Goal: Task Accomplishment & Management: Manage account settings

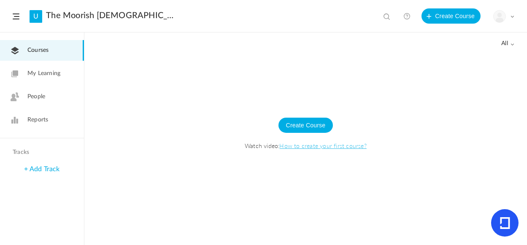
click at [510, 13] on div "My Profile University Settings Current Plan Billing Details Logout" at bounding box center [503, 16] width 21 height 13
click at [456, 51] on link "University Settings" at bounding box center [474, 53] width 79 height 16
click at [510, 17] on span at bounding box center [512, 16] width 4 height 4
click at [464, 35] on link "My Profile" at bounding box center [474, 38] width 79 height 16
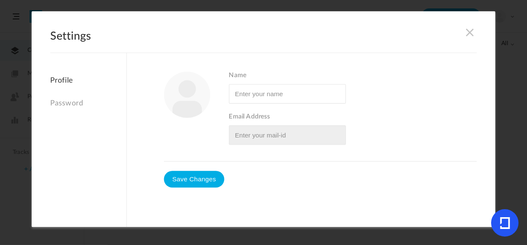
type input "Yssis"
type input "[EMAIL_ADDRESS][DOMAIN_NAME]"
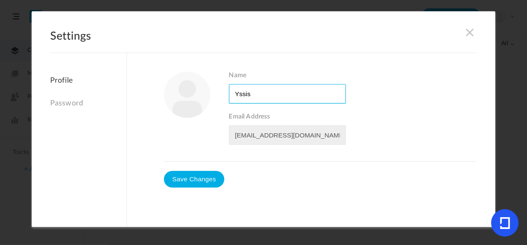
click at [301, 98] on input "Name" at bounding box center [287, 93] width 117 height 19
click at [237, 93] on input "Name" at bounding box center [287, 93] width 117 height 19
click at [280, 94] on input "Name" at bounding box center [287, 93] width 117 height 19
click at [236, 92] on input "Name" at bounding box center [287, 93] width 117 height 19
click at [327, 95] on input "Name" at bounding box center [287, 93] width 117 height 19
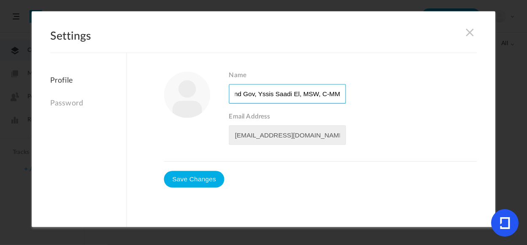
scroll to position [0, 14]
type input "Grand Gov, Yssis Saadi El, MSW, C-MMT"
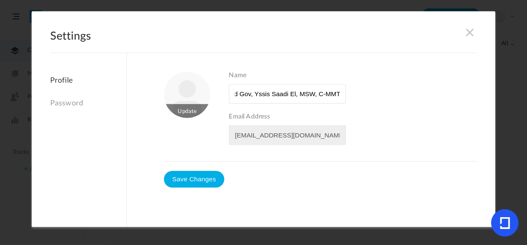
scroll to position [0, 0]
click at [187, 89] on img at bounding box center [187, 95] width 46 height 46
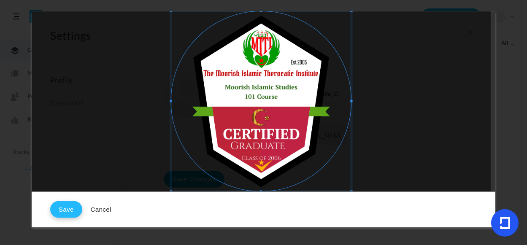
click at [65, 206] on button "Save" at bounding box center [66, 209] width 32 height 17
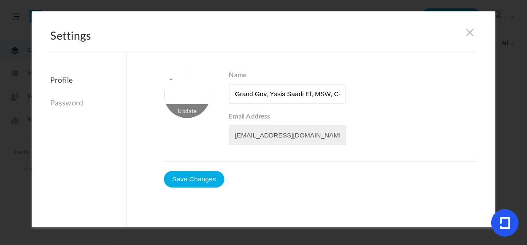
click at [190, 88] on img at bounding box center [187, 95] width 46 height 46
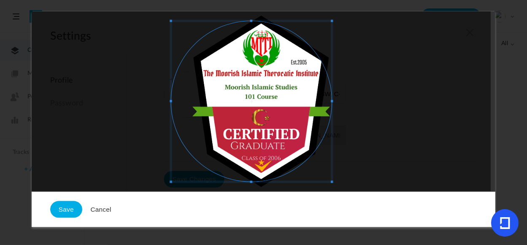
click at [334, 102] on div at bounding box center [261, 101] width 459 height 180
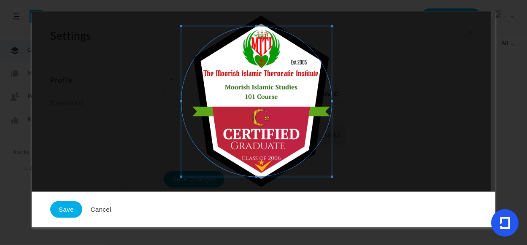
click at [179, 106] on div at bounding box center [261, 101] width 459 height 180
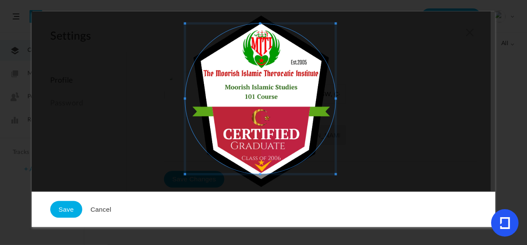
click at [267, 104] on span at bounding box center [260, 99] width 150 height 150
click at [259, 178] on div at bounding box center [260, 102] width 156 height 156
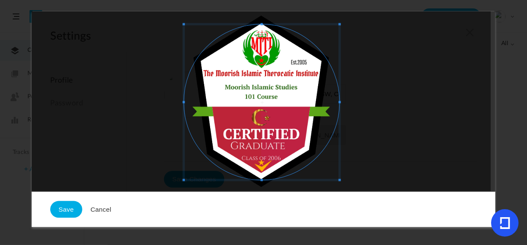
click at [314, 84] on span at bounding box center [262, 102] width 156 height 156
click at [336, 52] on span at bounding box center [336, 103] width 3 height 152
click at [184, 100] on div at bounding box center [260, 103] width 152 height 152
click at [245, 97] on span at bounding box center [262, 102] width 152 height 152
click at [74, 211] on button "Save" at bounding box center [66, 209] width 32 height 17
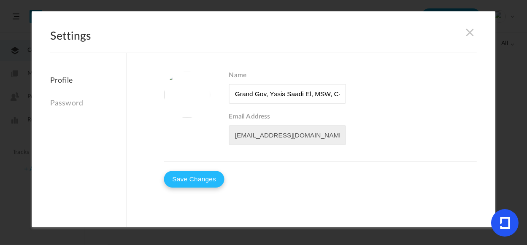
click at [172, 182] on button "Save Changes" at bounding box center [194, 179] width 60 height 17
